Goal: Find specific page/section: Find specific page/section

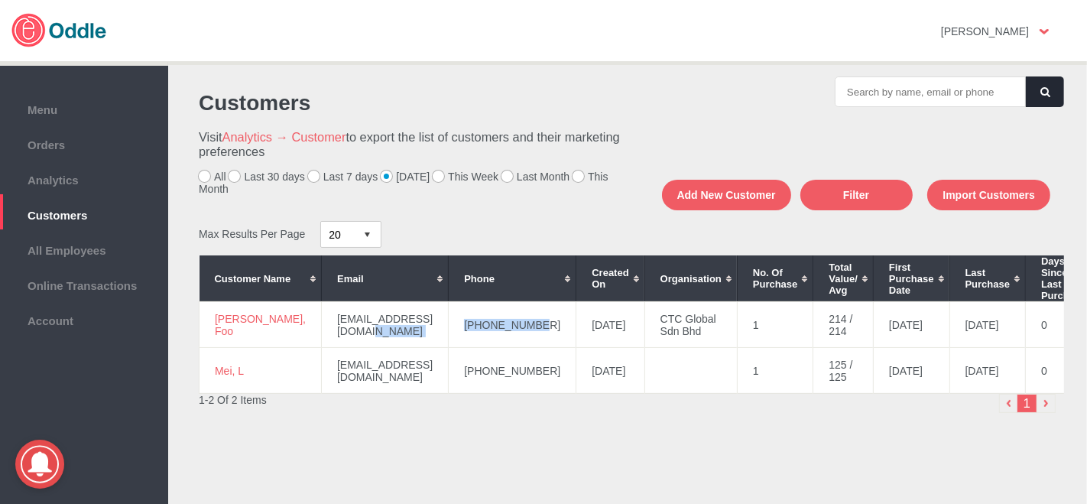
drag, startPoint x: 522, startPoint y: 327, endPoint x: 469, endPoint y: 322, distance: 53.8
click at [417, 329] on tr "[GEOGRAPHIC_DATA], Foo [EMAIL_ADDRESS][DOMAIN_NAME] [PHONE_NUMBER] [DATE] CTC G…" at bounding box center [745, 325] width 1091 height 46
copy tr "[PHONE_NUMBER]"
drag, startPoint x: 230, startPoint y: 330, endPoint x: 217, endPoint y: 316, distance: 18.9
click at [212, 319] on td "[PERSON_NAME], Foo" at bounding box center [261, 325] width 122 height 46
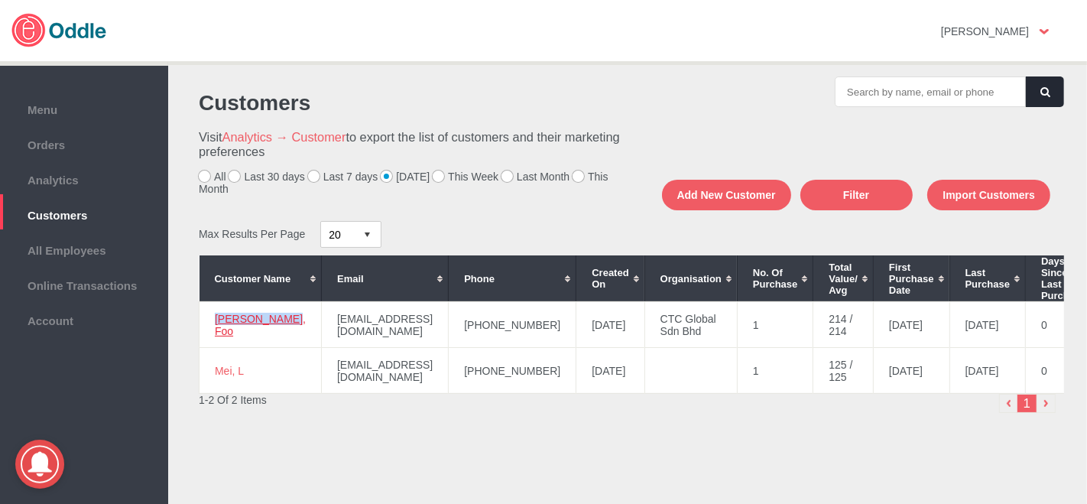
copy link "[PERSON_NAME], Foo"
drag, startPoint x: 521, startPoint y: 375, endPoint x: 433, endPoint y: 368, distance: 88.2
click at [427, 372] on tr "Mei, L [EMAIL_ADDRESS][DOMAIN_NAME] [PHONE_NUMBER] [DATE] 1 125 / 125 [DATE] [D…" at bounding box center [745, 371] width 1091 height 46
copy tr "[PHONE_NUMBER]"
click at [208, 371] on td "Mei, L" at bounding box center [261, 371] width 122 height 46
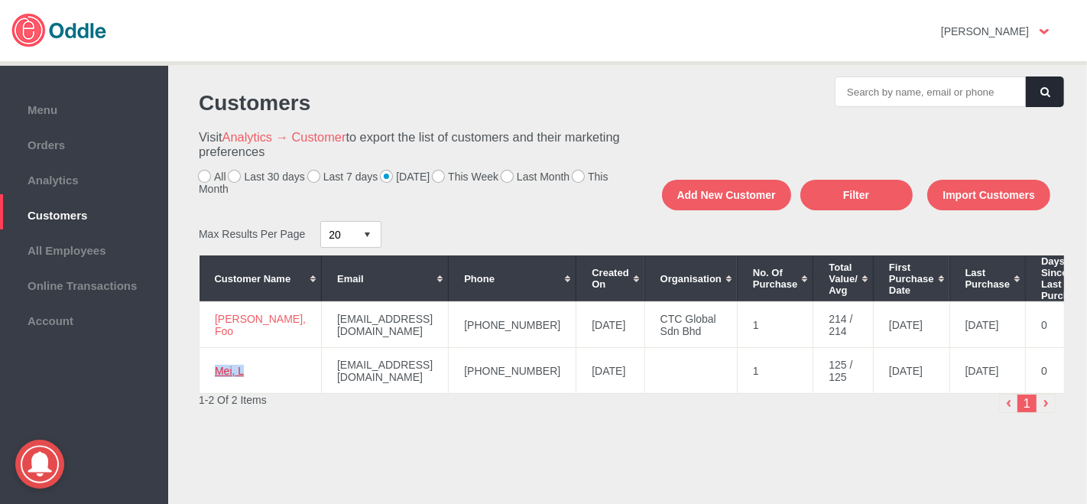
copy link "Mei, L"
